Goal: Information Seeking & Learning: Stay updated

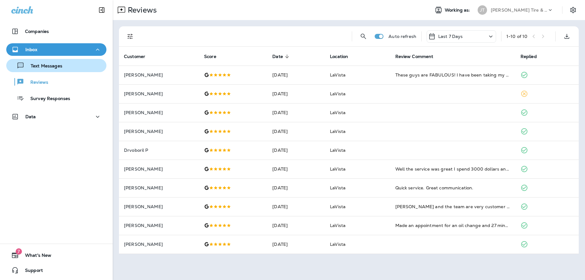
click at [40, 67] on p "Text Messages" at bounding box center [43, 66] width 38 height 6
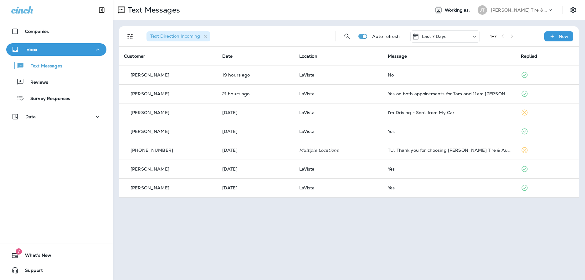
click at [456, 35] on div "Last 7 Days" at bounding box center [445, 36] width 70 height 12
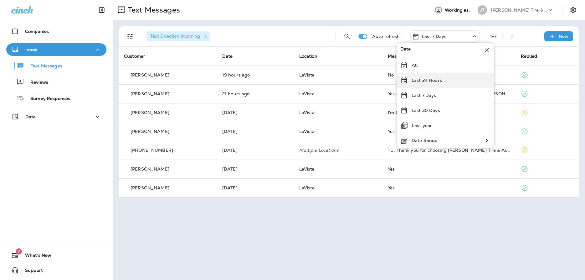
click at [433, 82] on p "Last 24 Hours" at bounding box center [427, 80] width 30 height 5
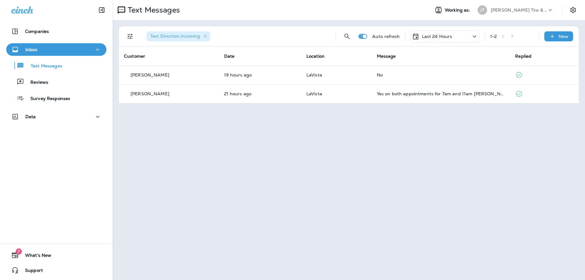
click at [66, 46] on div "Inbox" at bounding box center [56, 50] width 90 height 8
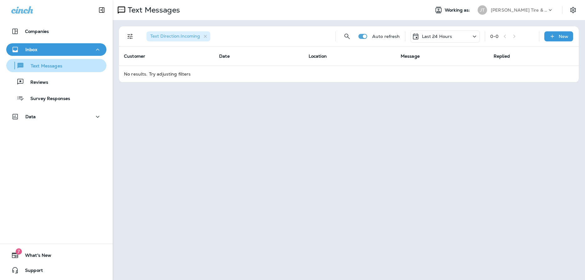
click at [47, 64] on p "Text Messages" at bounding box center [43, 66] width 38 height 6
click at [471, 37] on div "Last 24 Hours" at bounding box center [445, 36] width 70 height 12
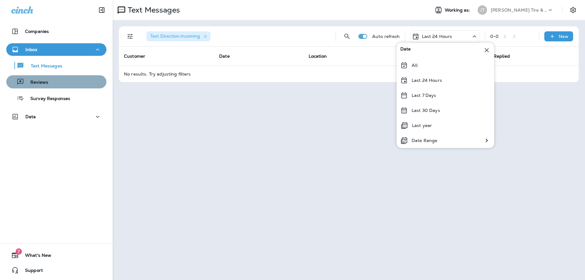
click at [33, 81] on p "Reviews" at bounding box center [36, 83] width 24 height 6
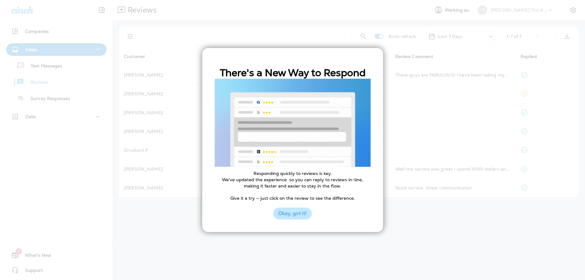
click at [291, 215] on button "Okay, got it!" at bounding box center [292, 213] width 39 height 12
